Goal: Find specific page/section: Find specific page/section

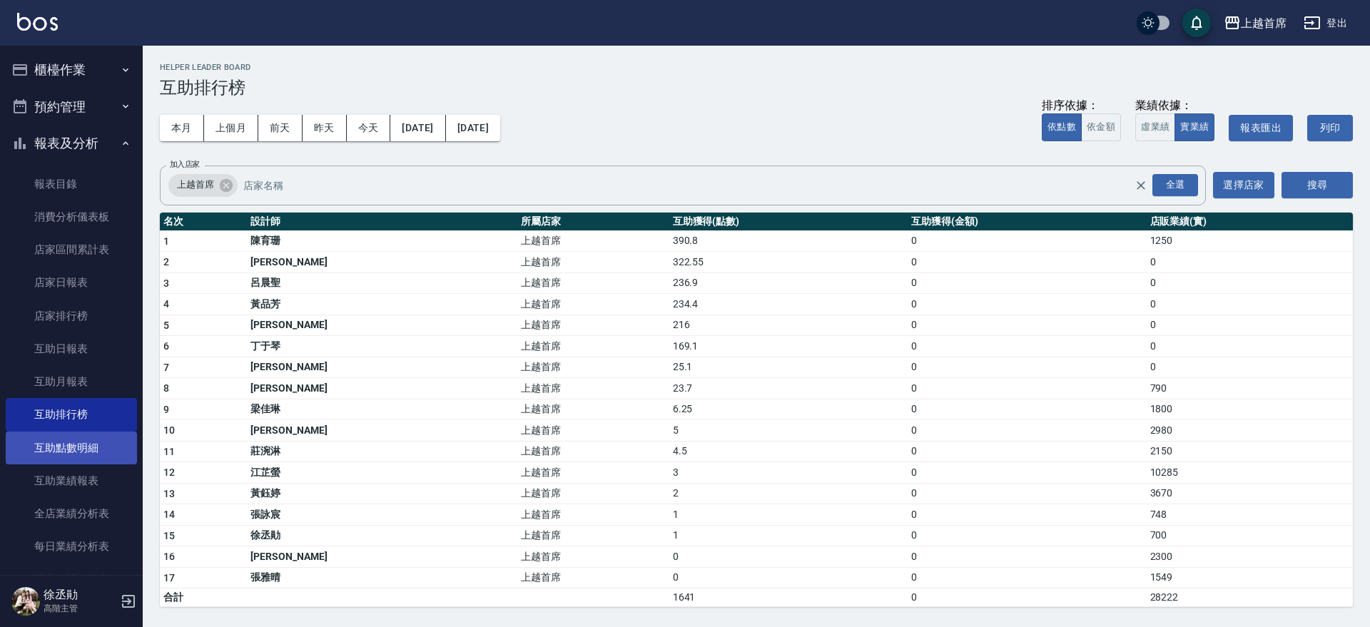
scroll to position [275, 0]
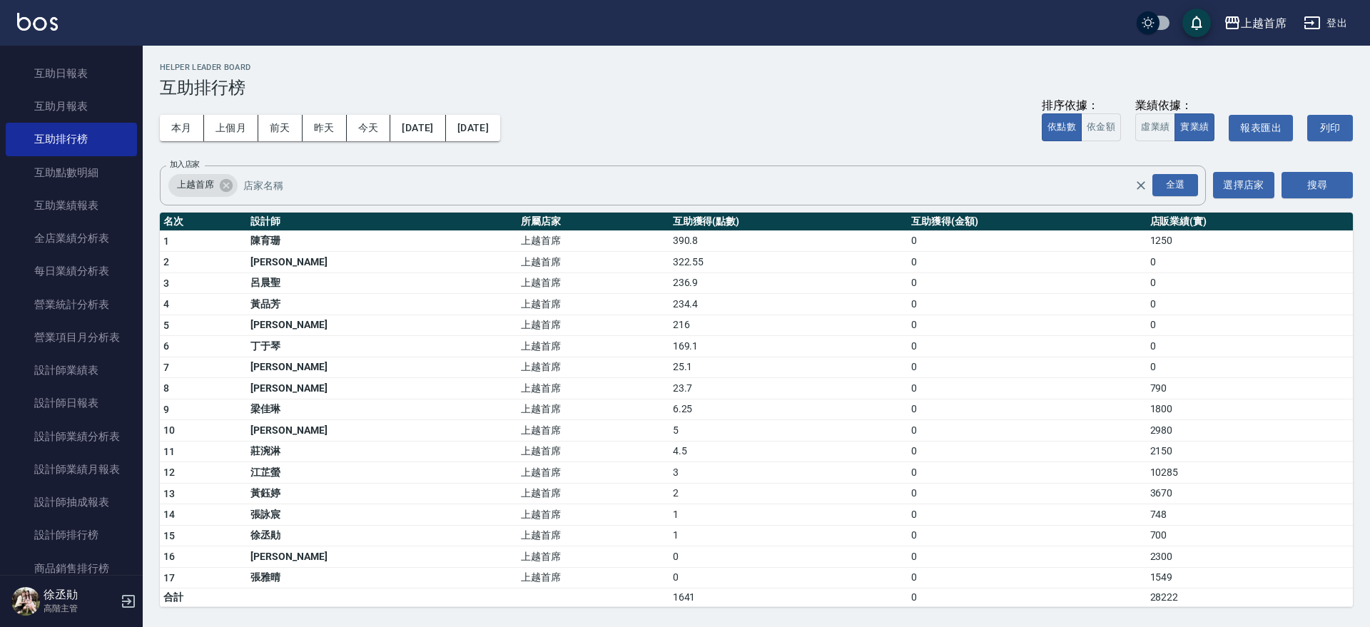
drag, startPoint x: 593, startPoint y: 390, endPoint x: 599, endPoint y: 395, distance: 8.1
click at [599, 395] on td "上越首席" at bounding box center [592, 388] width 151 height 21
click at [536, 417] on td "上越首席" at bounding box center [592, 409] width 151 height 21
click at [250, 130] on button "上個月" at bounding box center [231, 128] width 54 height 26
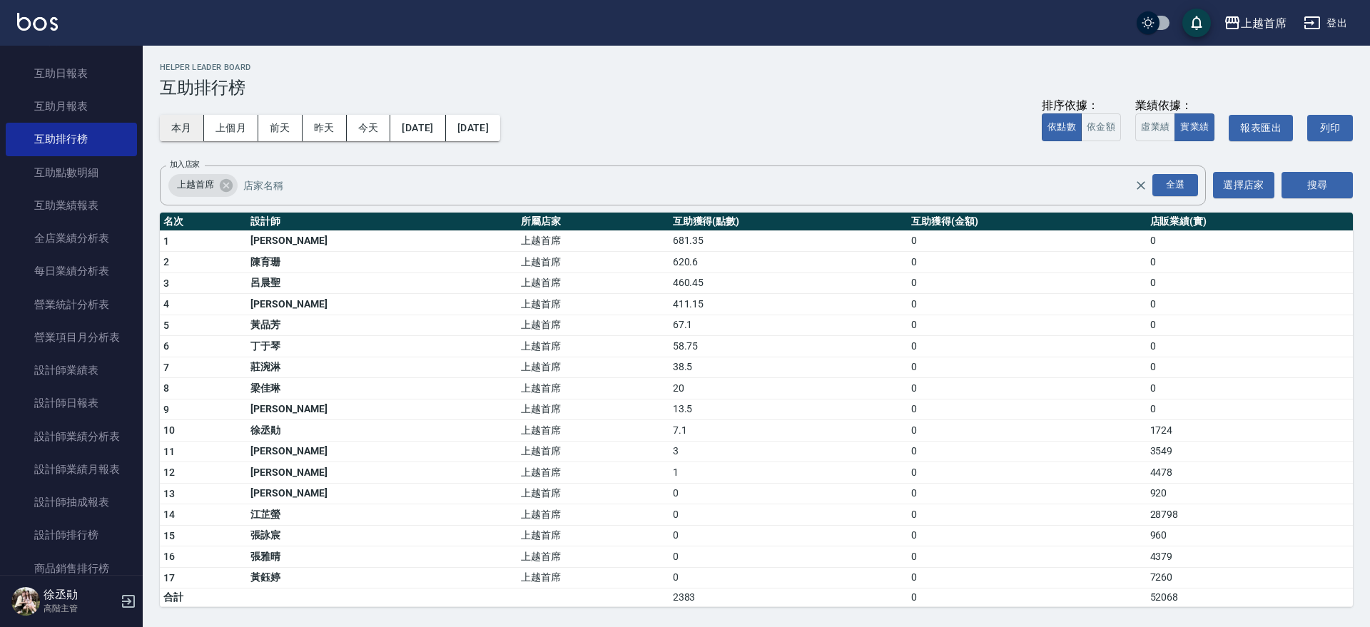
click at [178, 126] on button "本月" at bounding box center [182, 128] width 44 height 26
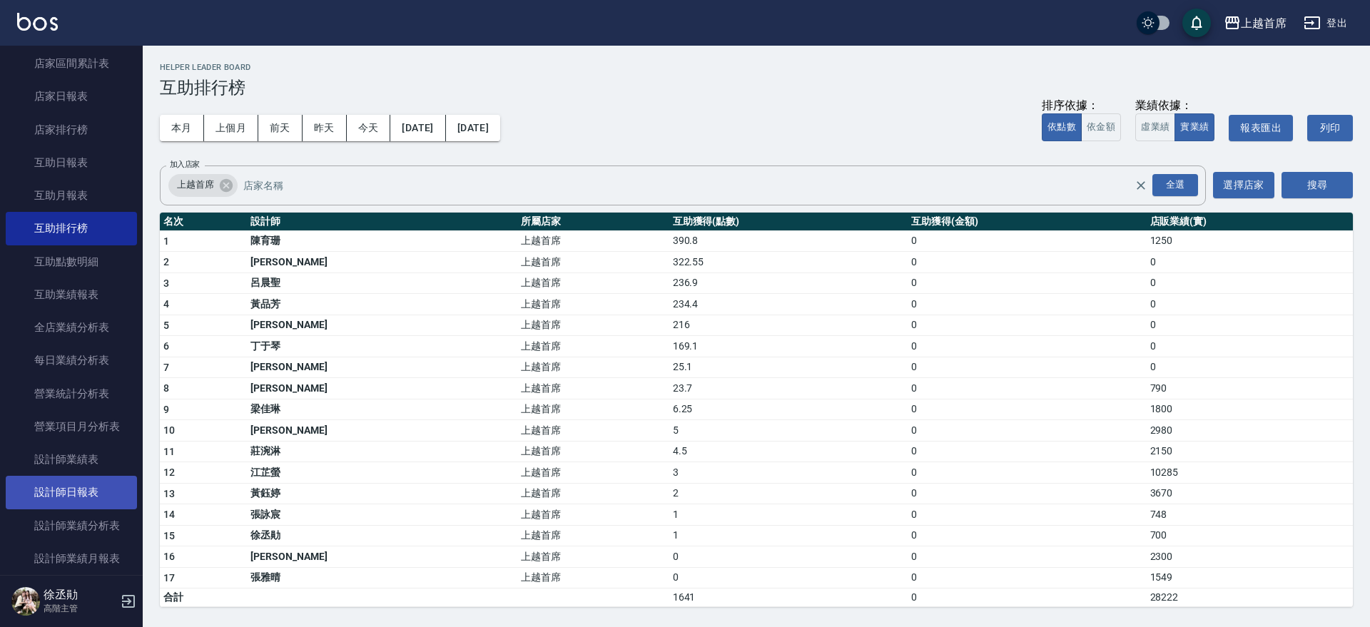
scroll to position [543, 0]
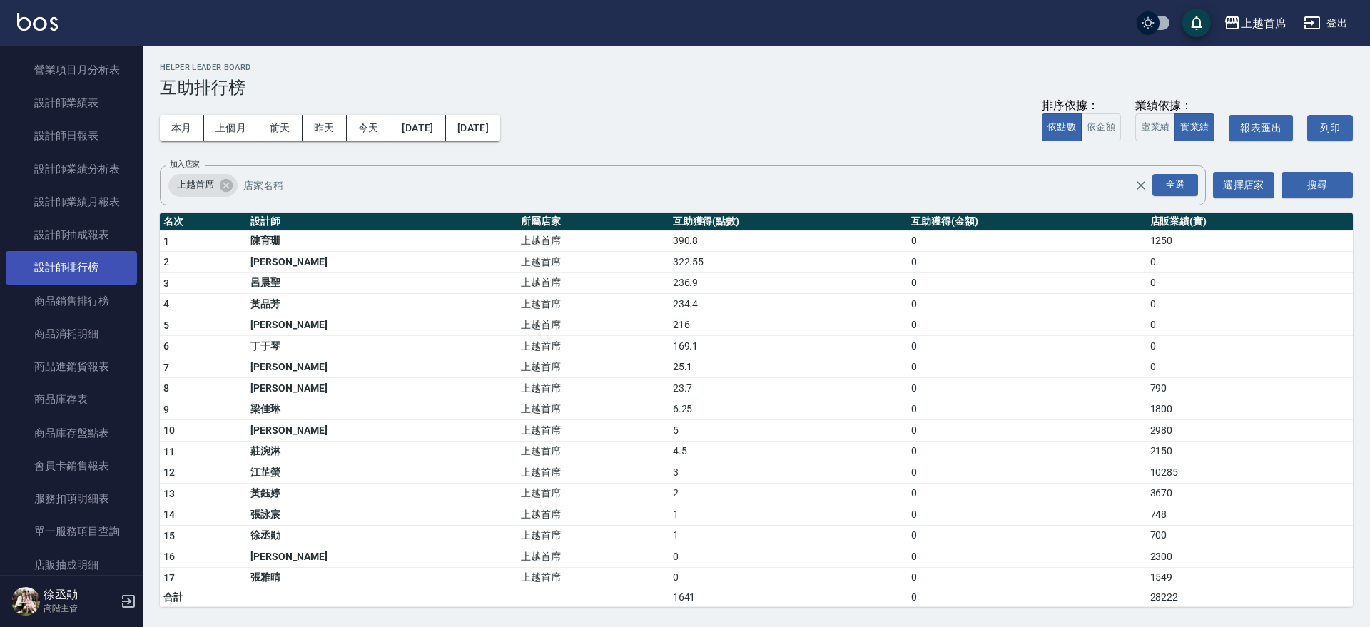
click at [96, 259] on link "設計師排行榜" at bounding box center [71, 267] width 131 height 33
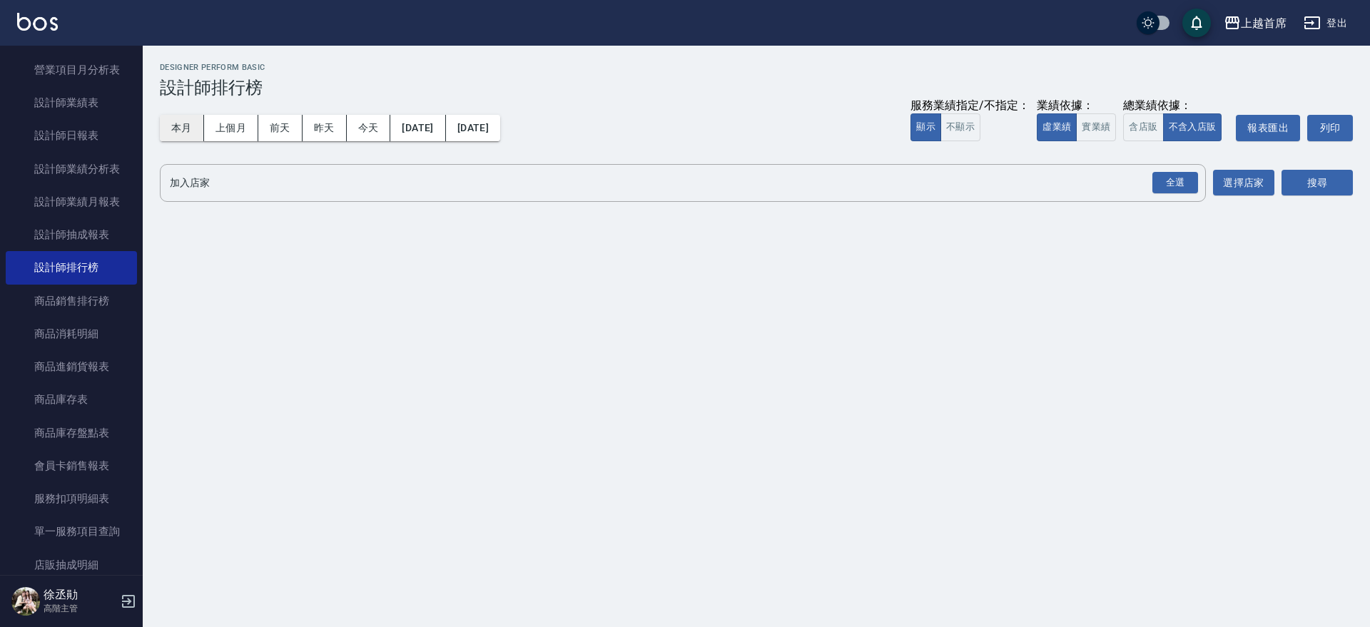
click at [179, 117] on button "本月" at bounding box center [182, 128] width 44 height 26
click at [1099, 124] on button "實業績" at bounding box center [1096, 127] width 40 height 28
click at [1193, 178] on div "全選" at bounding box center [1175, 183] width 46 height 22
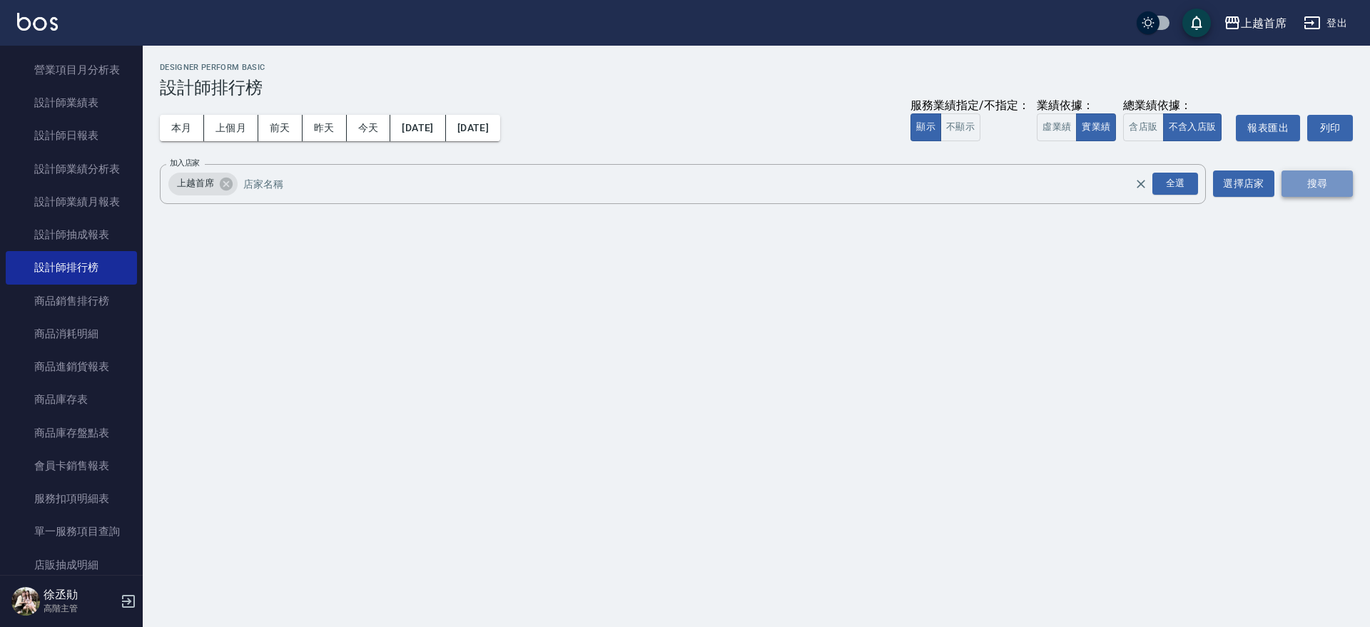
click at [1311, 181] on button "搜尋" at bounding box center [1316, 184] width 71 height 26
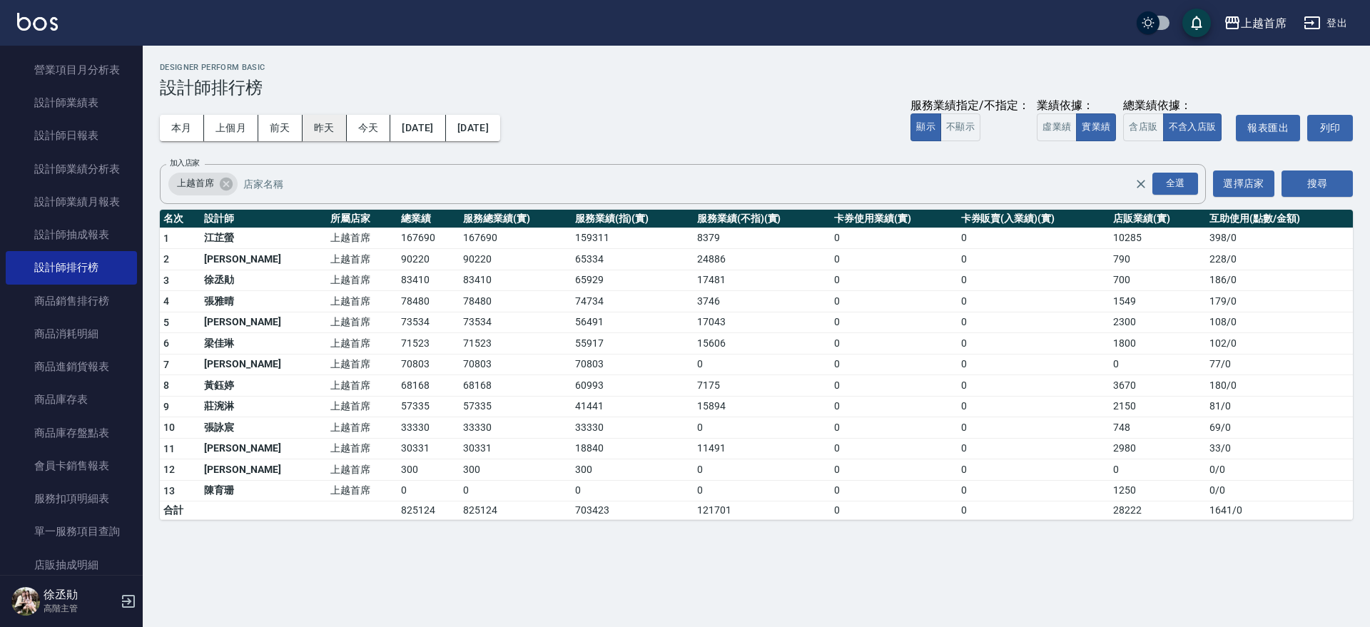
click at [330, 128] on button "昨天" at bounding box center [325, 128] width 44 height 26
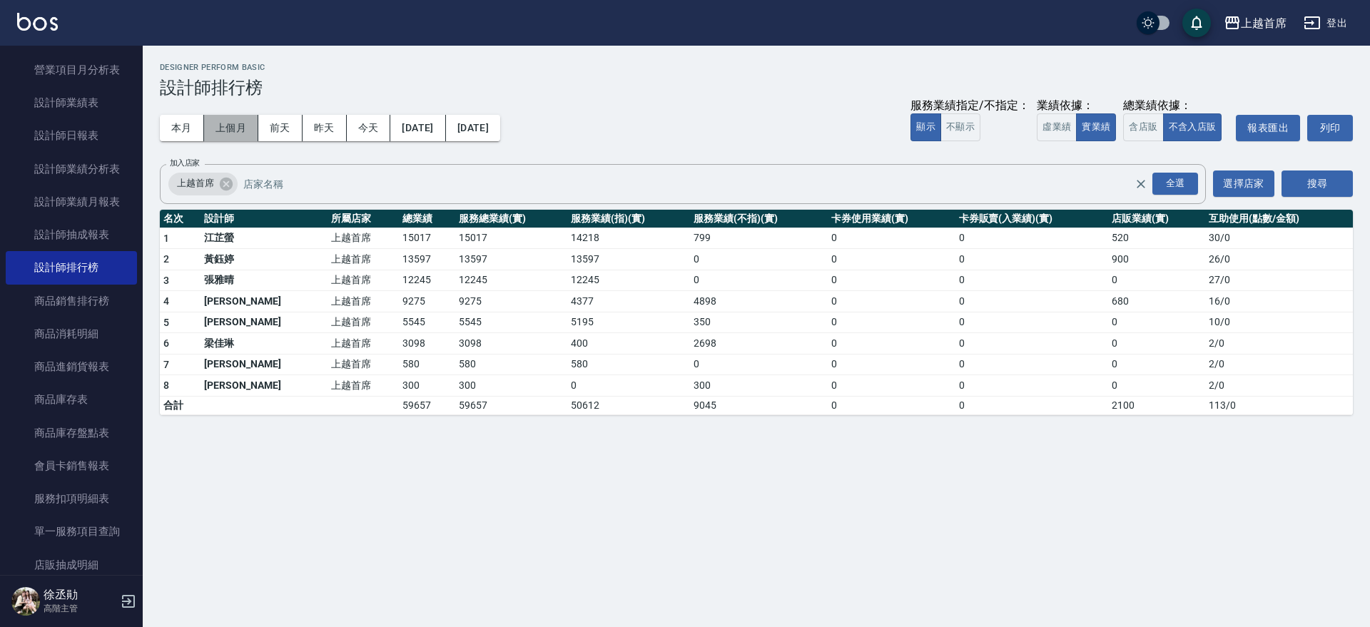
click at [257, 129] on button "上個月" at bounding box center [231, 128] width 54 height 26
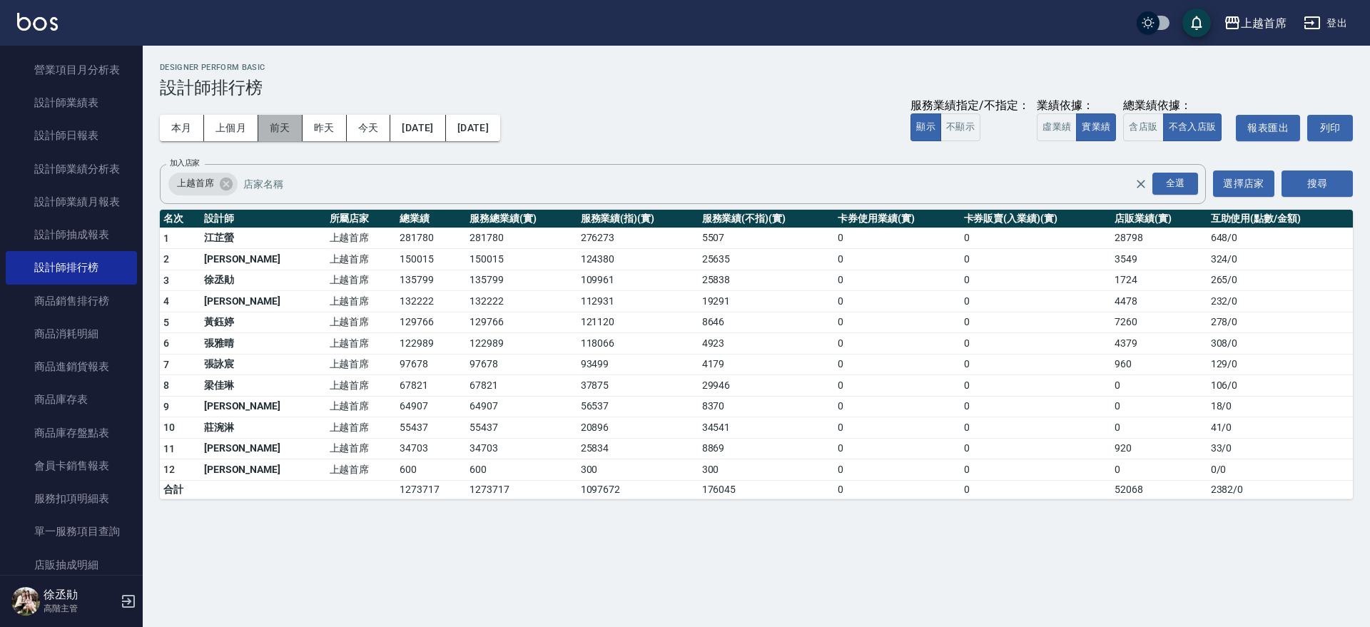
click at [283, 123] on button "前天" at bounding box center [280, 128] width 44 height 26
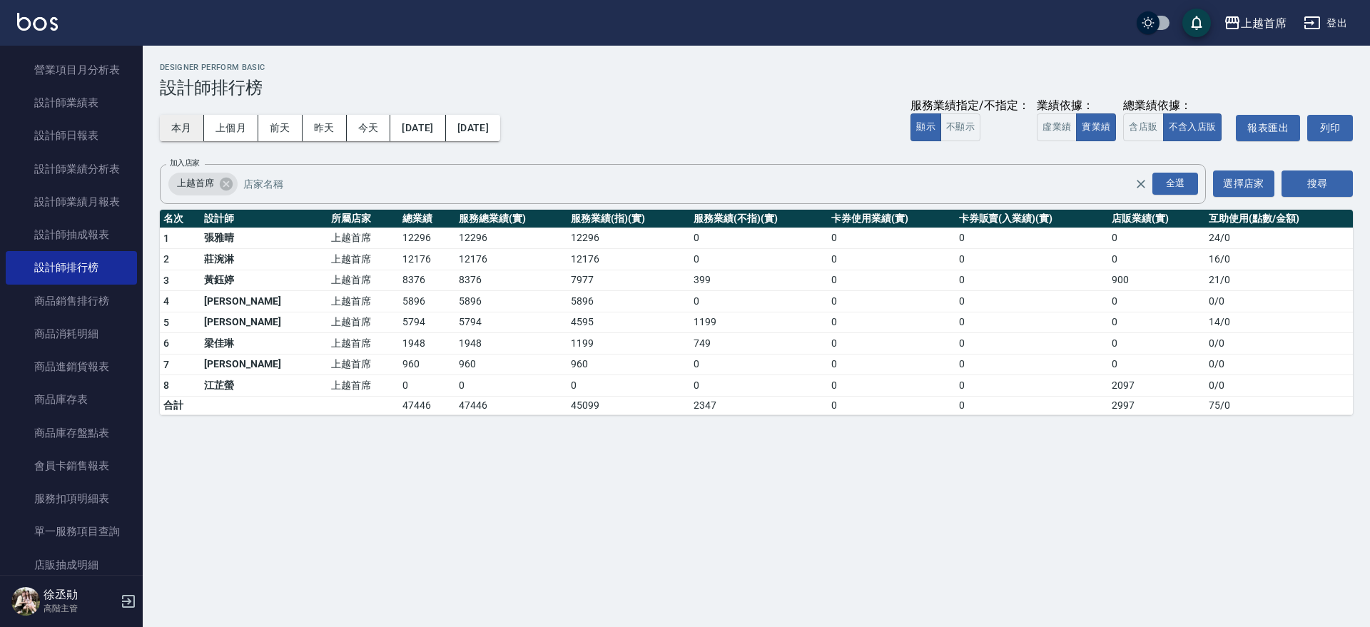
click at [192, 124] on button "本月" at bounding box center [182, 128] width 44 height 26
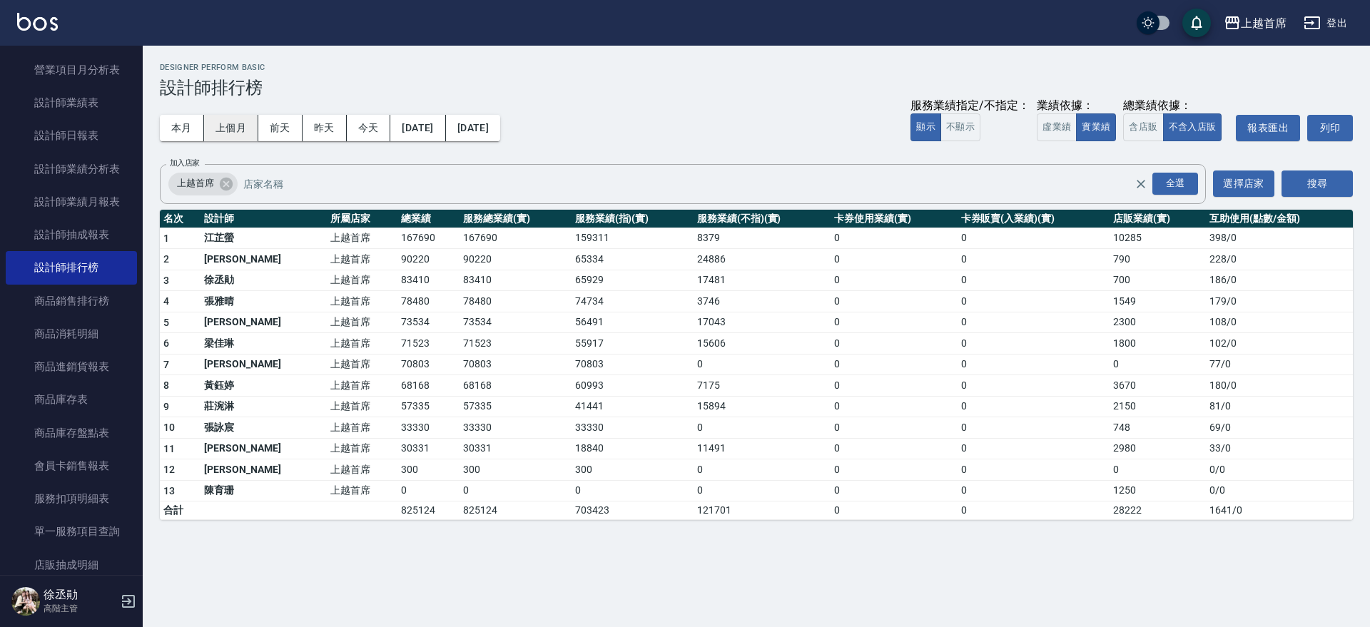
click at [243, 134] on button "上個月" at bounding box center [231, 128] width 54 height 26
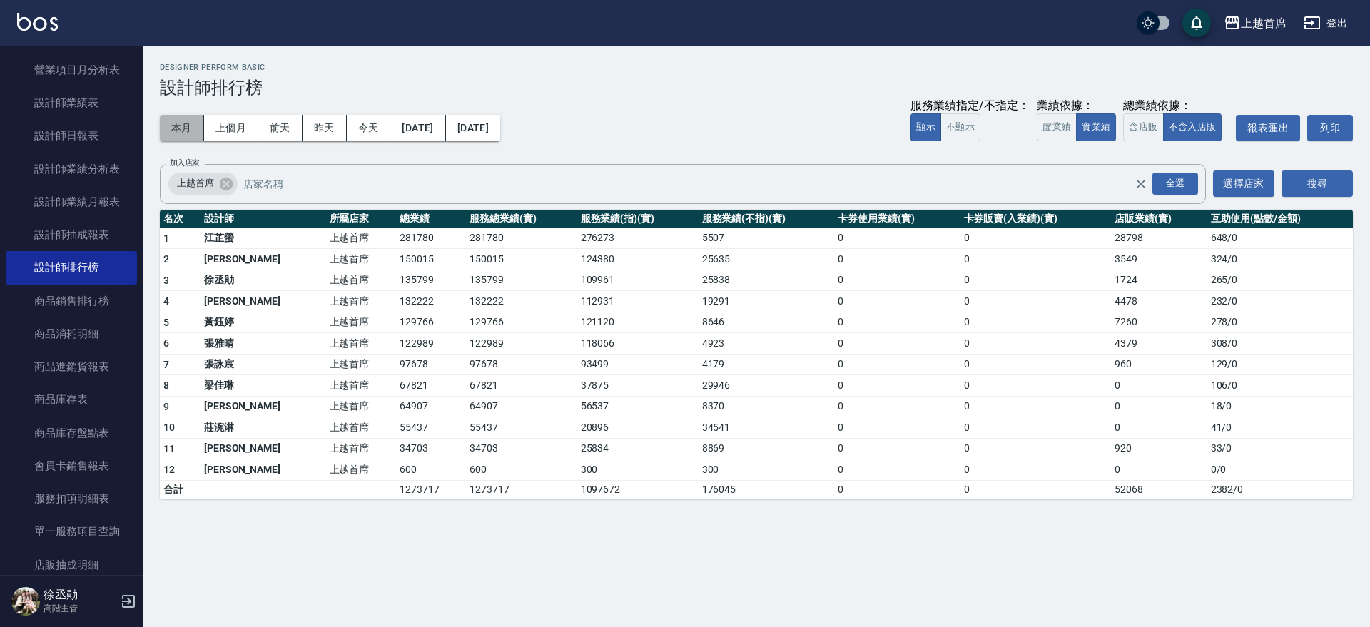
click at [171, 129] on button "本月" at bounding box center [182, 128] width 44 height 26
